Goal: Information Seeking & Learning: Learn about a topic

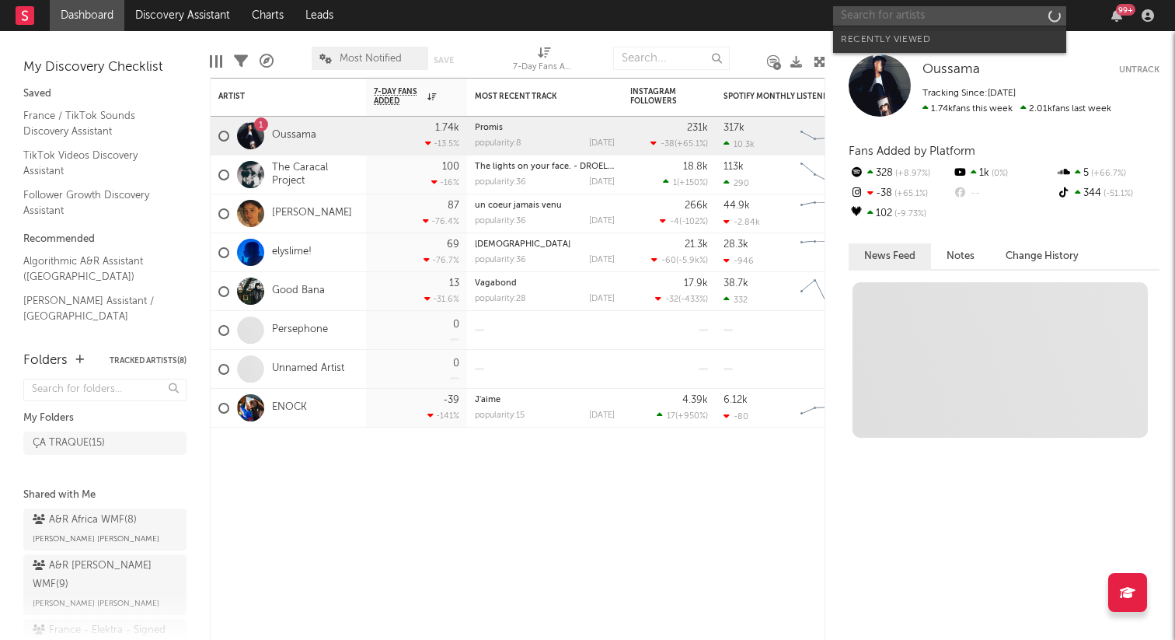
click at [895, 16] on input "text" at bounding box center [949, 15] width 233 height 19
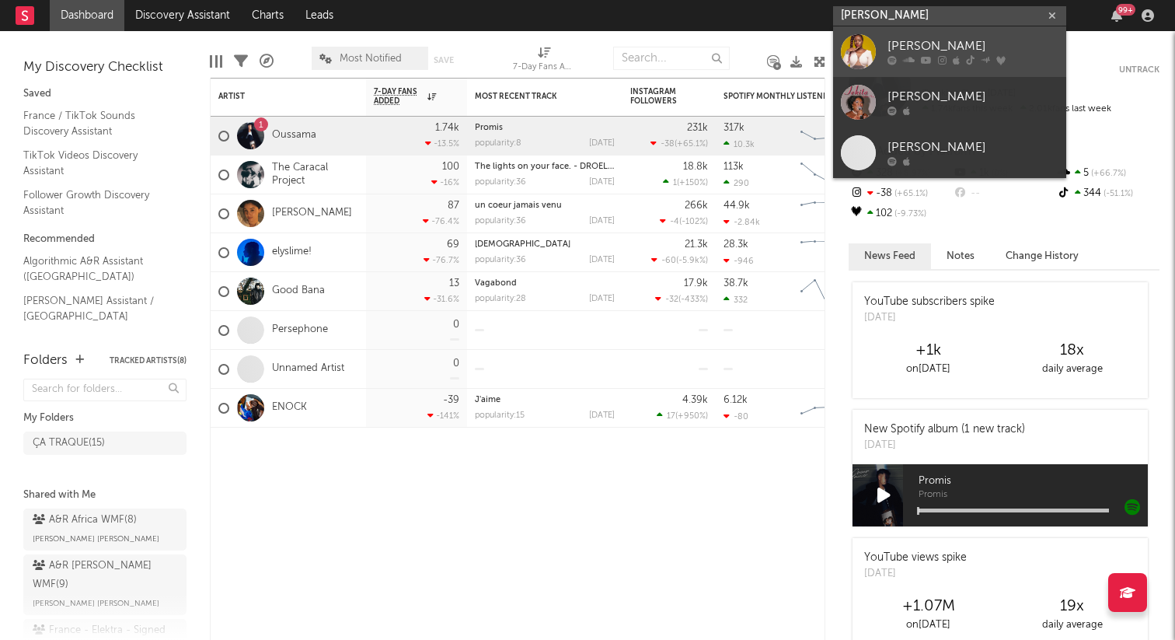
type input "[PERSON_NAME]"
click at [969, 41] on div "[PERSON_NAME]" at bounding box center [972, 46] width 171 height 19
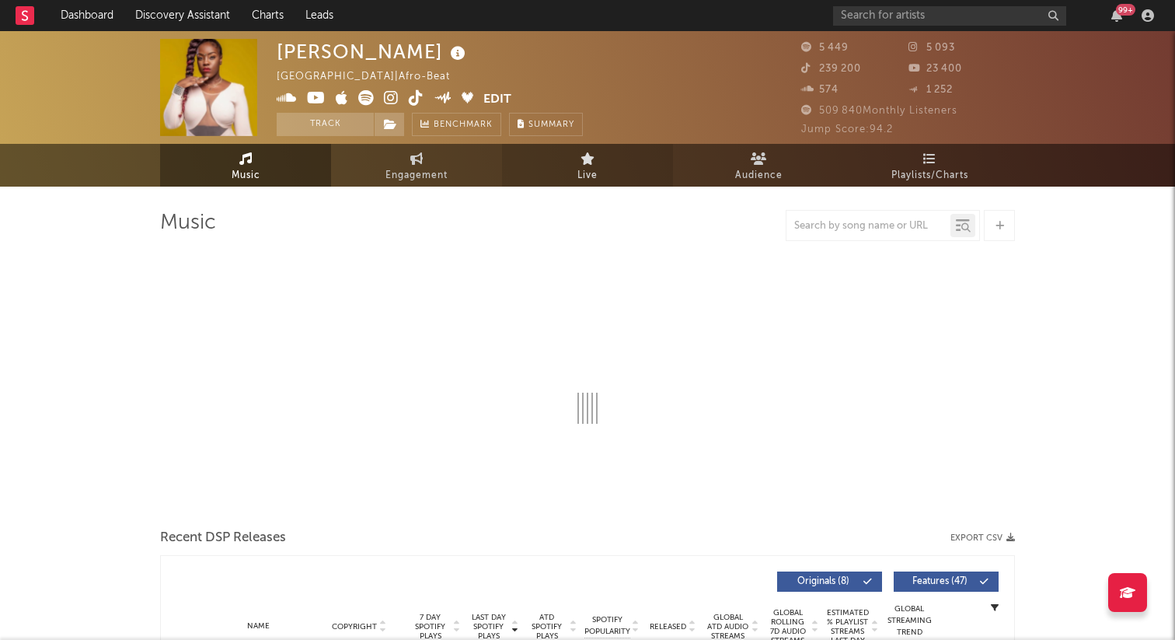
select select "1w"
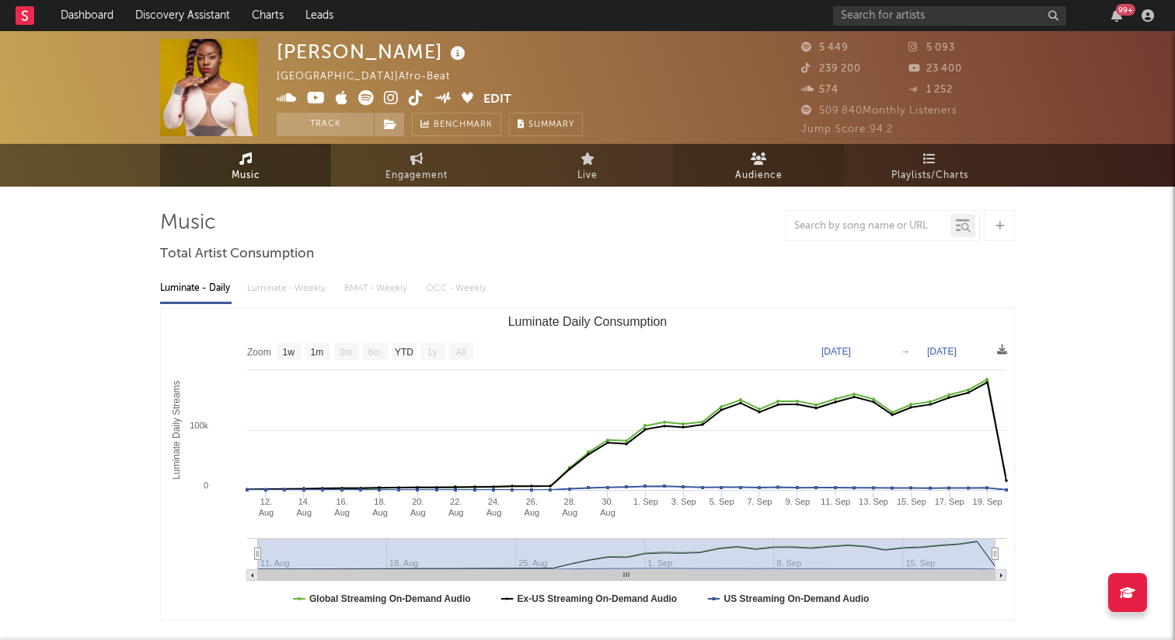
click at [783, 153] on link "Audience" at bounding box center [758, 165] width 171 height 43
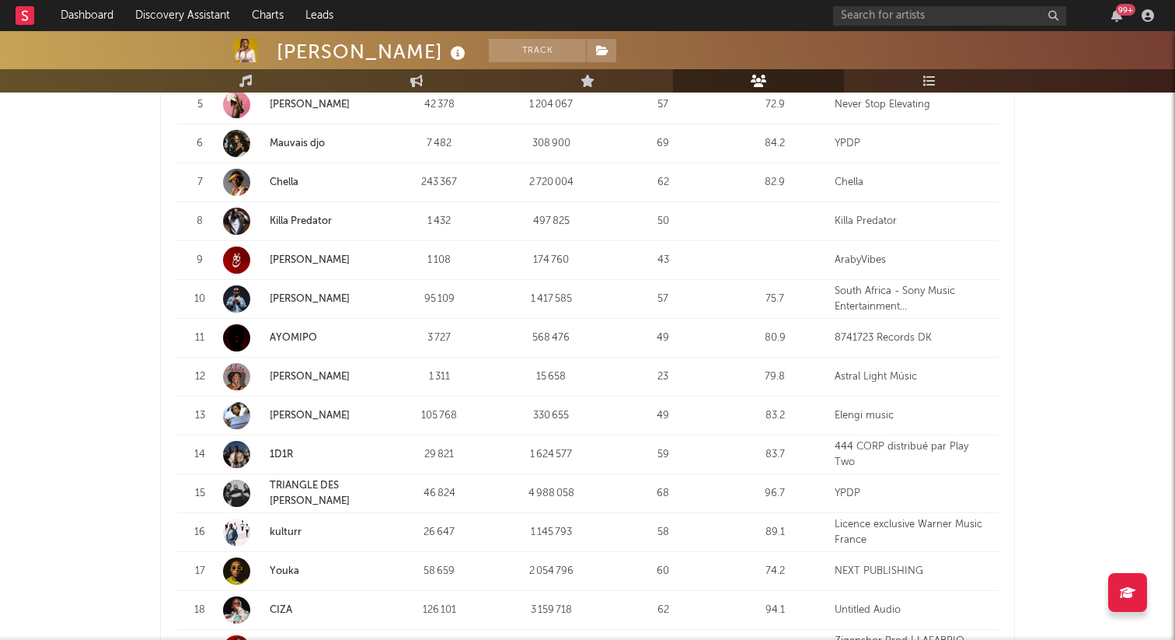
scroll to position [931, 0]
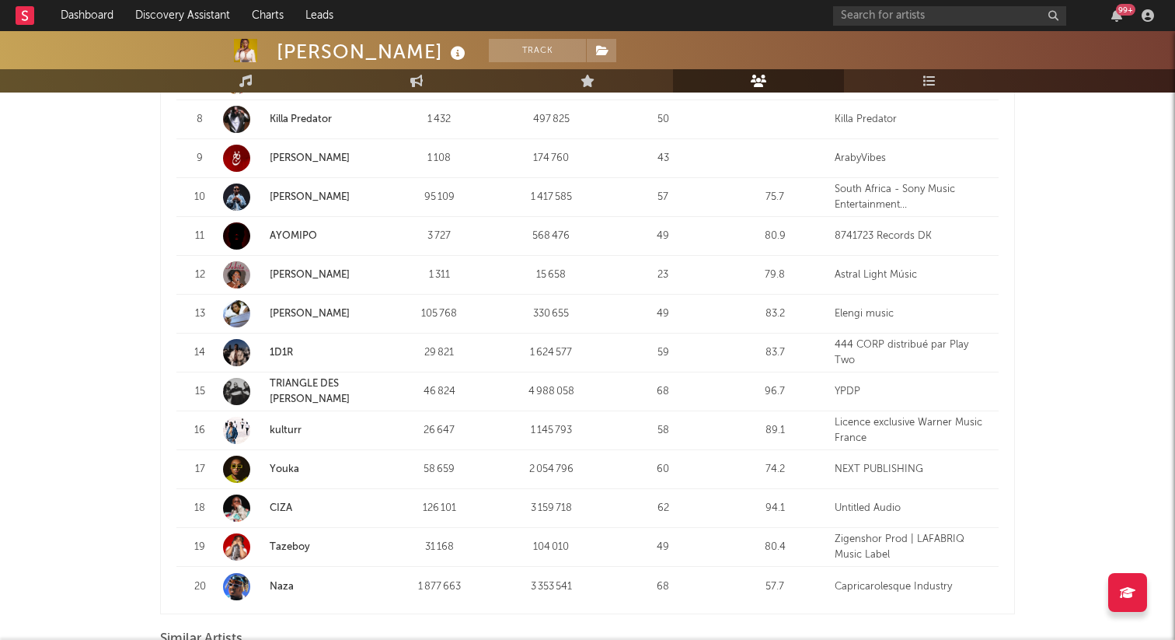
click at [322, 273] on link "[PERSON_NAME]" at bounding box center [310, 275] width 80 height 10
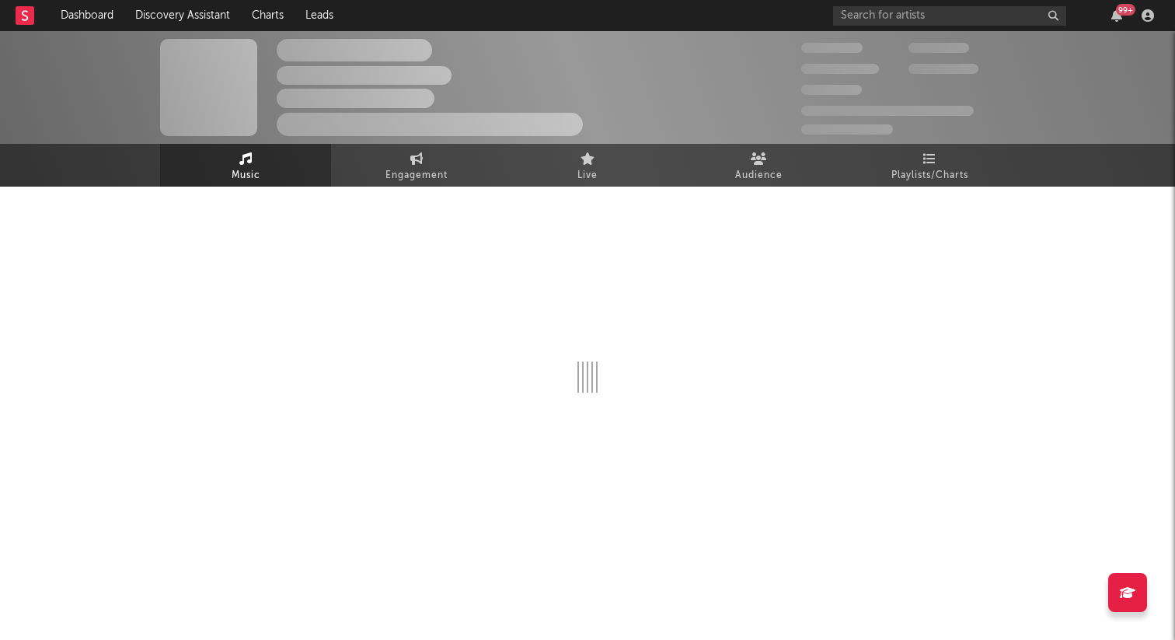
select select "1w"
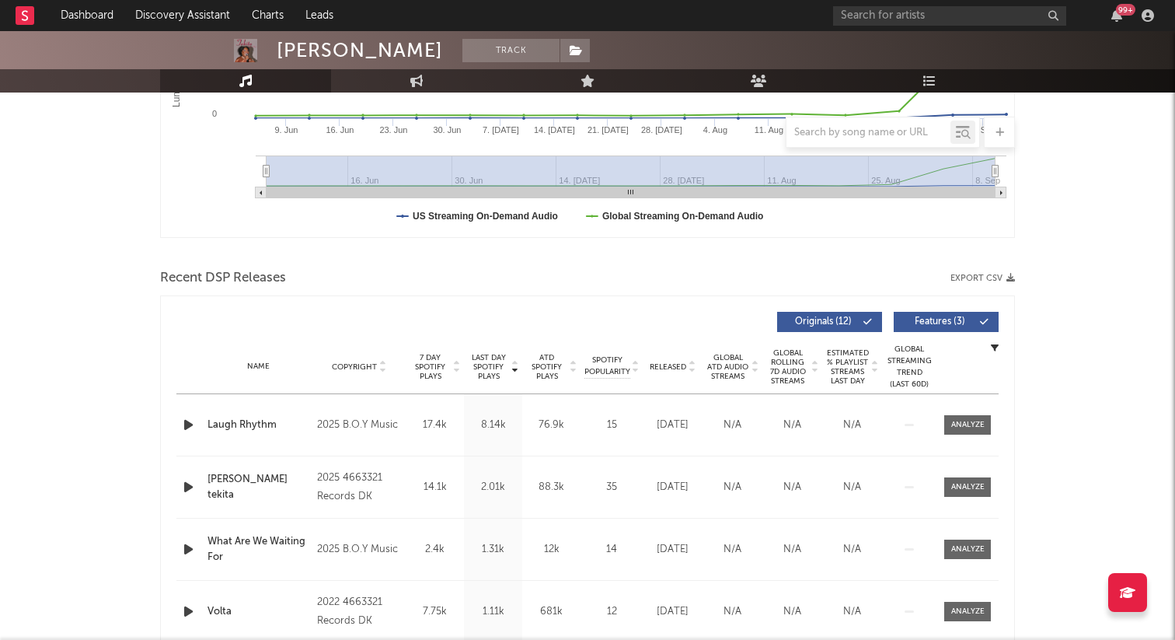
scroll to position [484, 0]
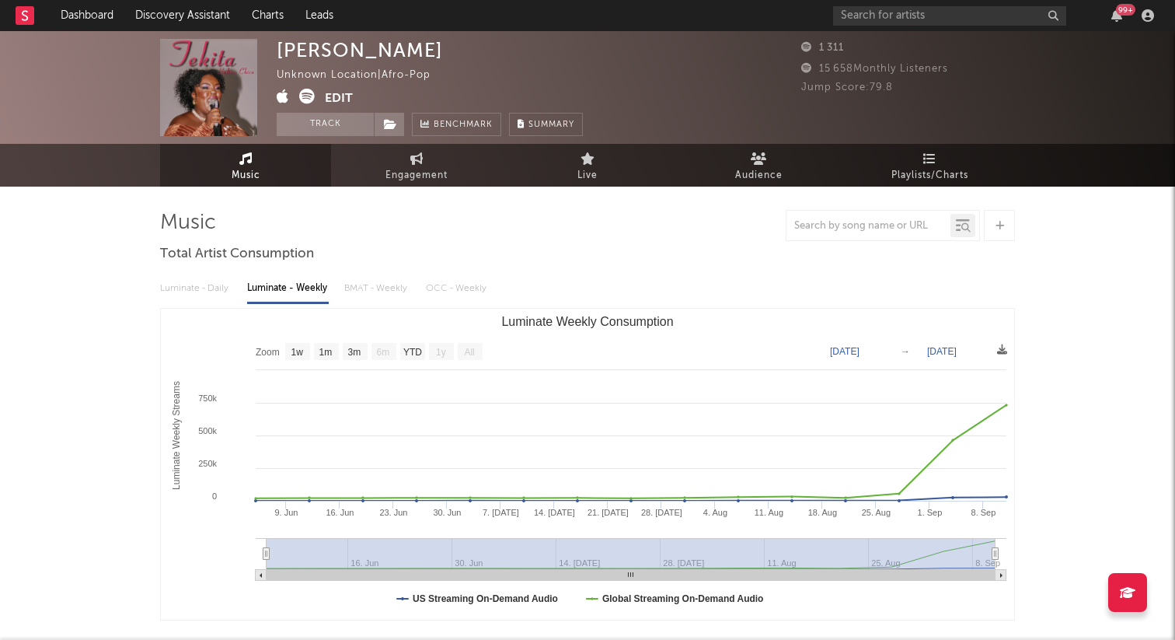
click at [921, 1] on div "99 +" at bounding box center [996, 15] width 326 height 31
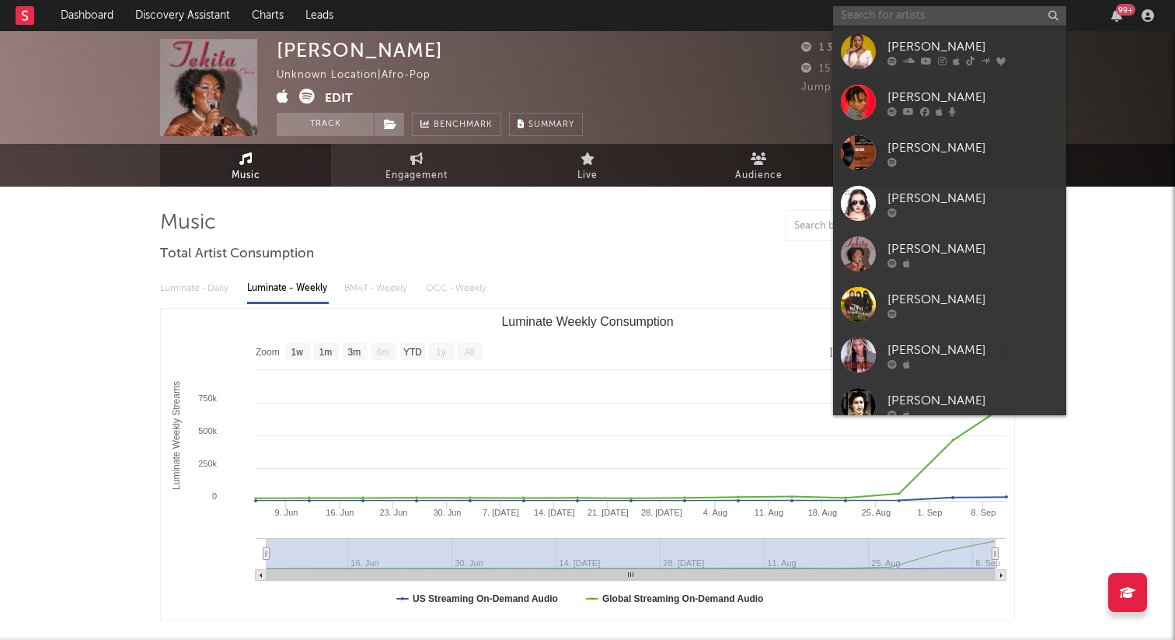
click at [922, 19] on input "text" at bounding box center [949, 15] width 233 height 19
type input "s"
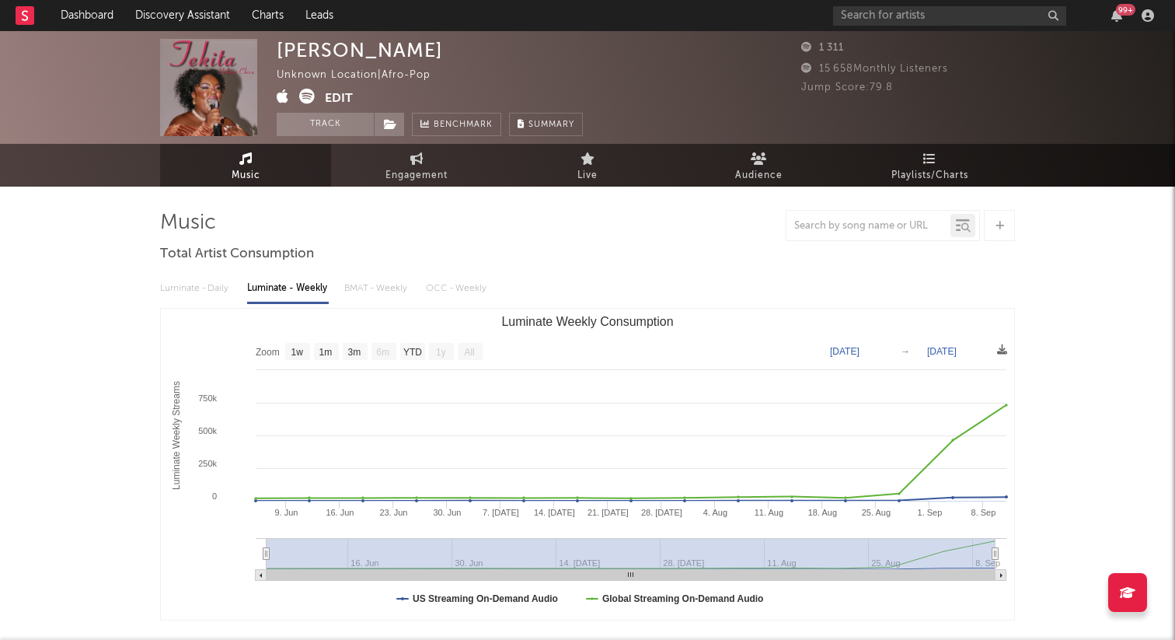
click at [323, 57] on div "[PERSON_NAME]" at bounding box center [360, 50] width 166 height 23
click at [224, 128] on img at bounding box center [208, 87] width 97 height 97
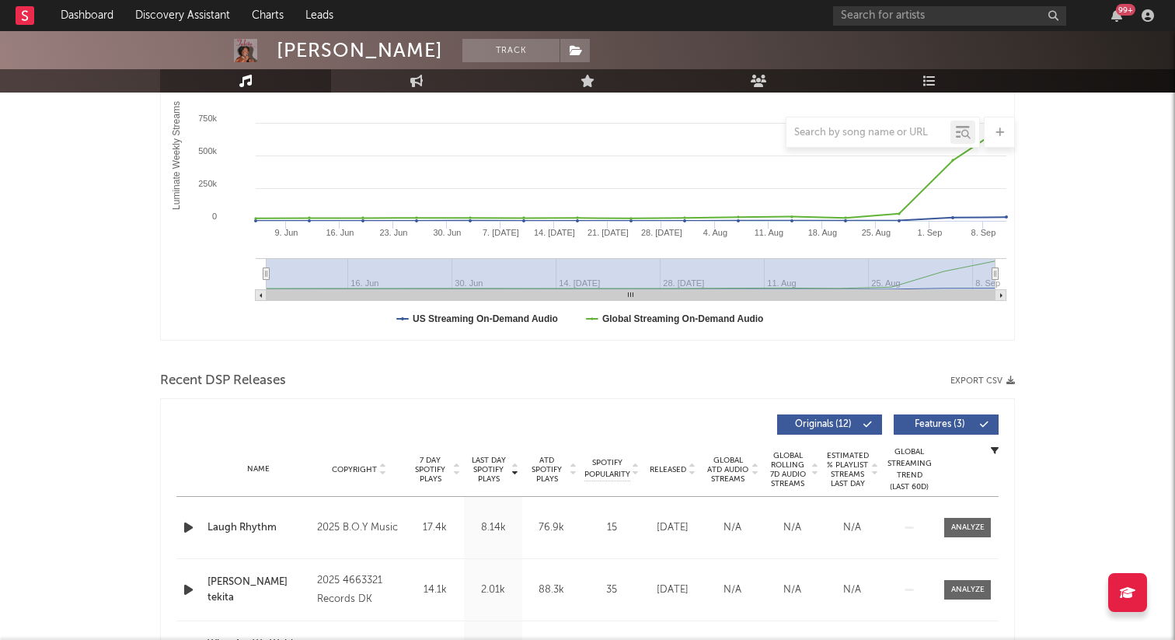
scroll to position [436, 0]
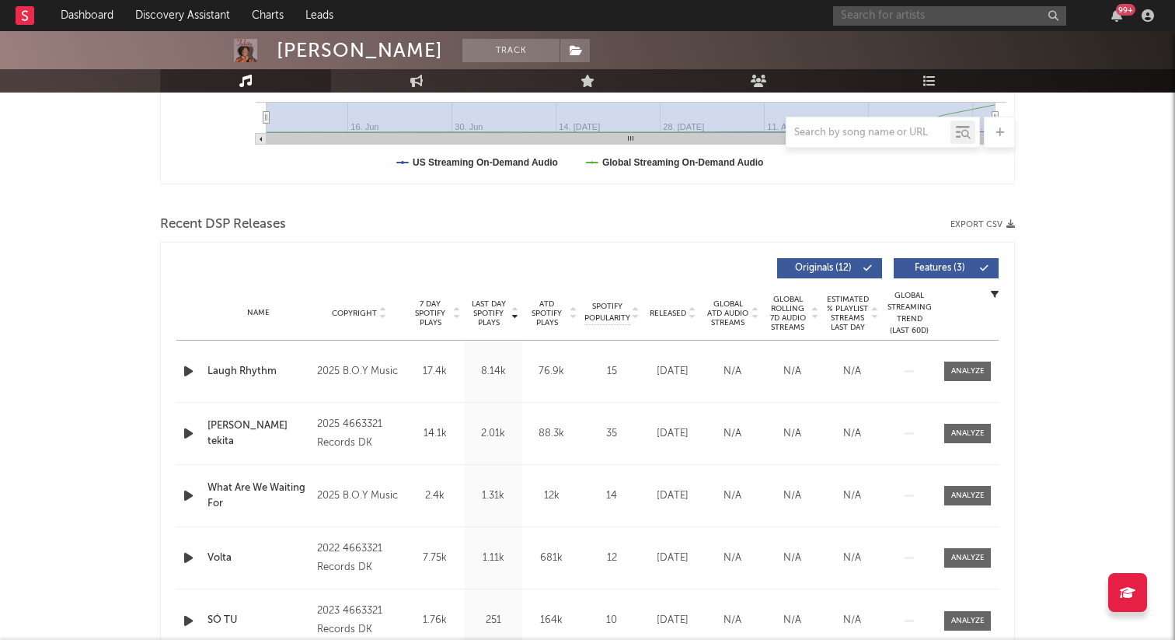
click at [873, 13] on input "text" at bounding box center [949, 15] width 233 height 19
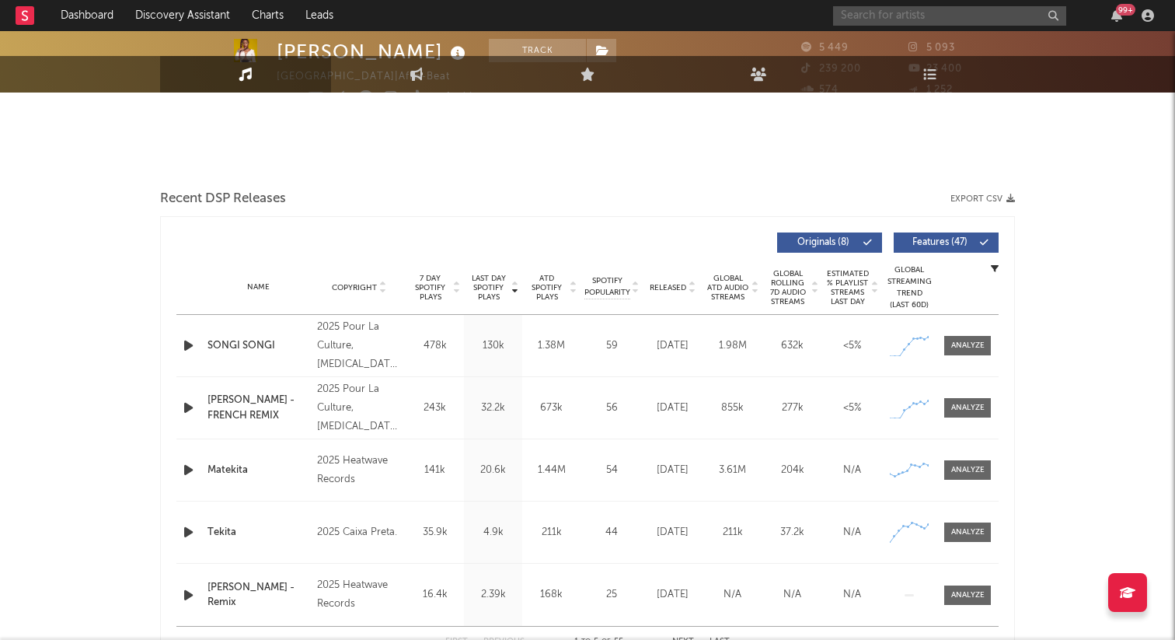
select select "1w"
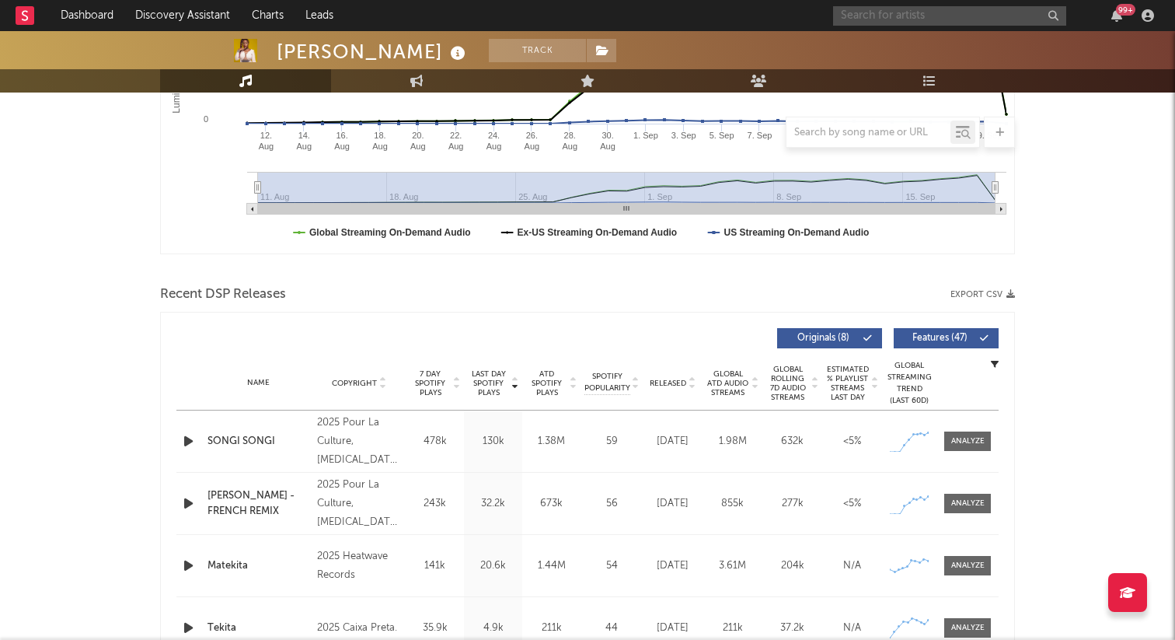
scroll to position [374, 0]
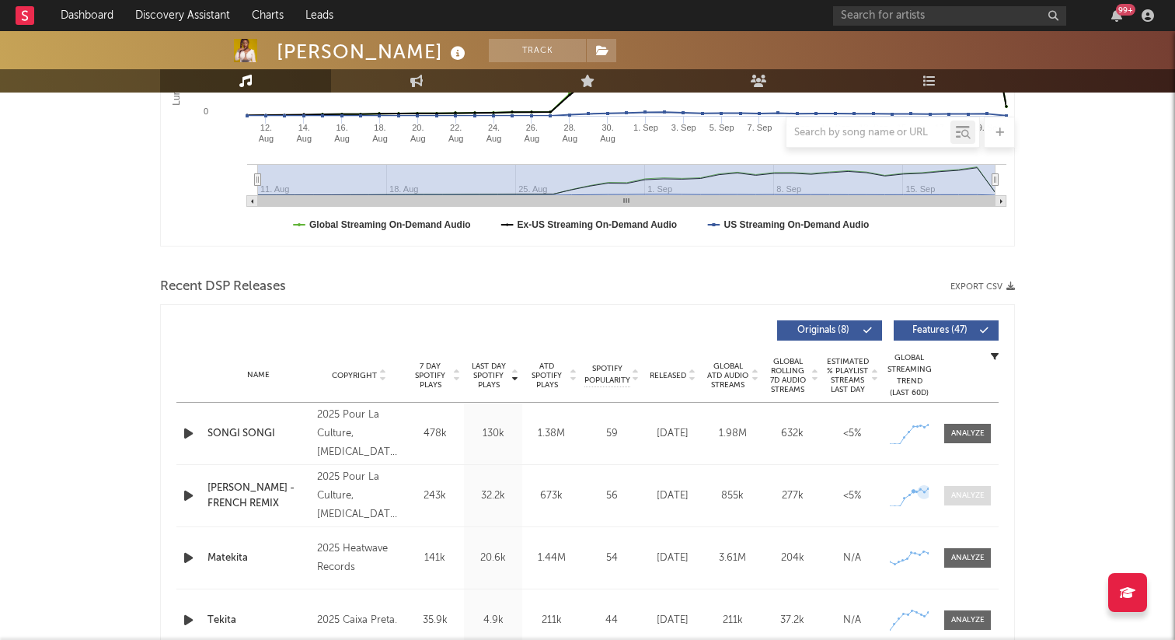
click at [952, 495] on div at bounding box center [967, 496] width 33 height 12
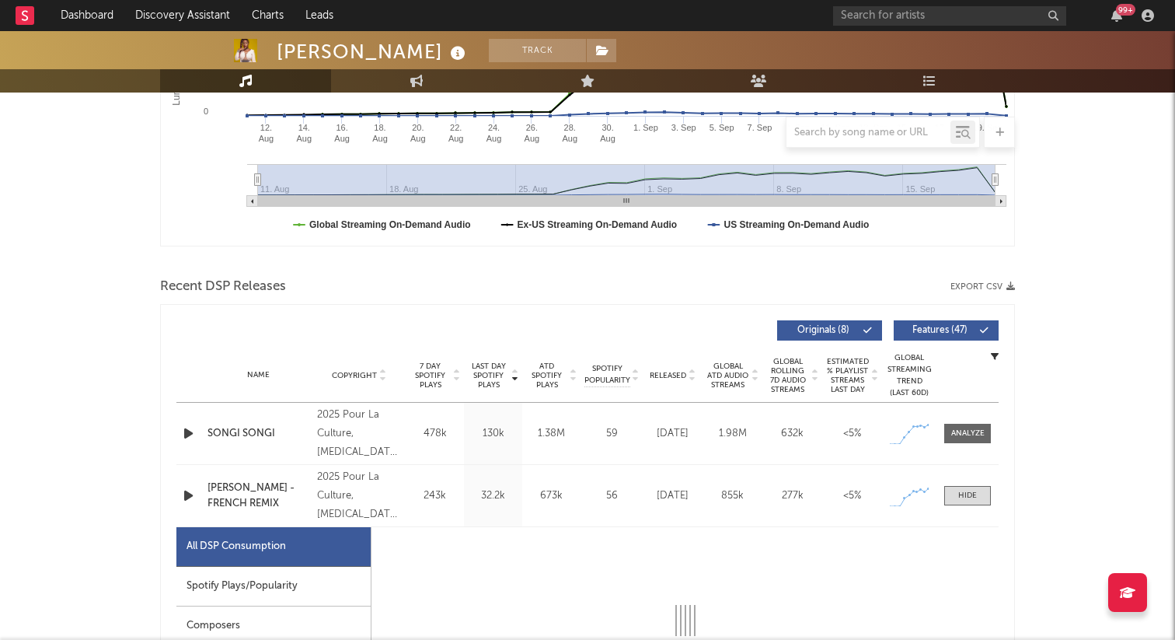
select select "1w"
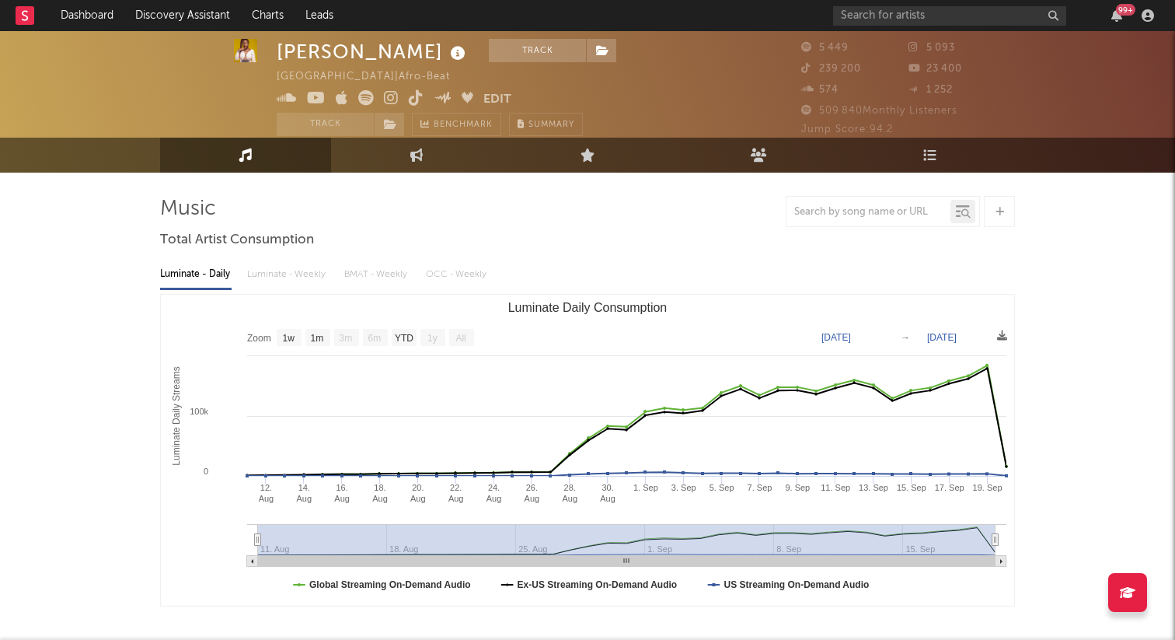
scroll to position [0, 0]
